Goal: Find specific page/section: Find specific page/section

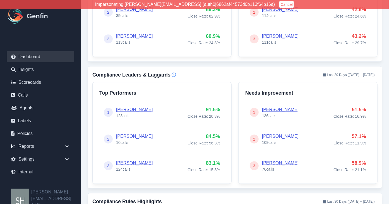
scroll to position [309, 0]
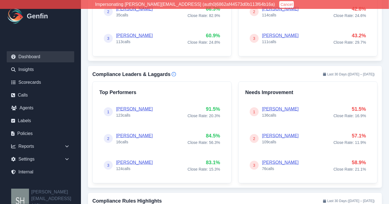
click at [134, 108] on link "[PERSON_NAME]" at bounding box center [134, 109] width 37 height 5
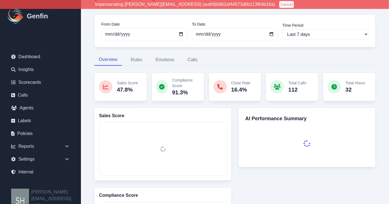
scroll to position [33, 0]
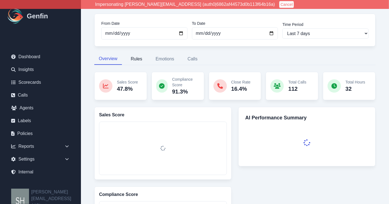
click at [136, 61] on button "Rules" at bounding box center [136, 59] width 20 height 12
select select "181"
select select "171"
select select "1129"
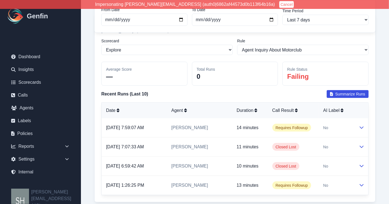
scroll to position [276, 0]
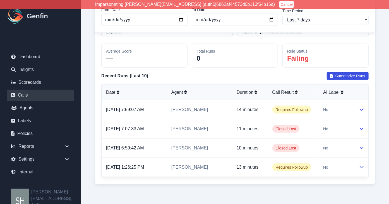
click at [32, 97] on link "Calls" at bounding box center [40, 95] width 67 height 11
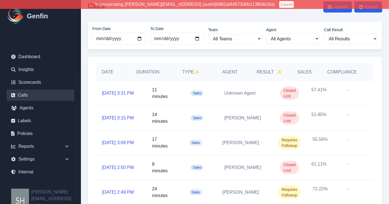
scroll to position [10, 0]
click at [120, 94] on link "[DATE] 3:31 PM" at bounding box center [118, 93] width 32 height 7
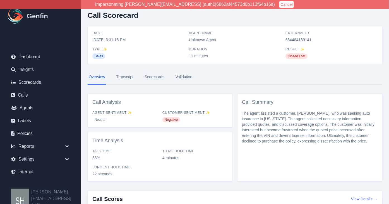
click at [151, 77] on link "Scorecards" at bounding box center [154, 77] width 22 height 15
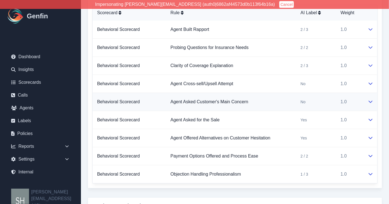
scroll to position [125, 0]
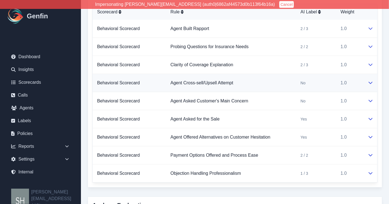
click at [361, 82] on icon at bounding box center [370, 83] width 4 height 2
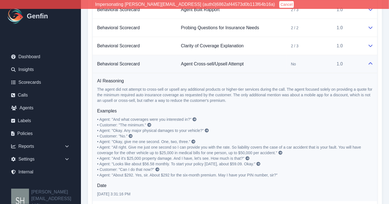
scroll to position [146, 0]
